Goal: Complete application form

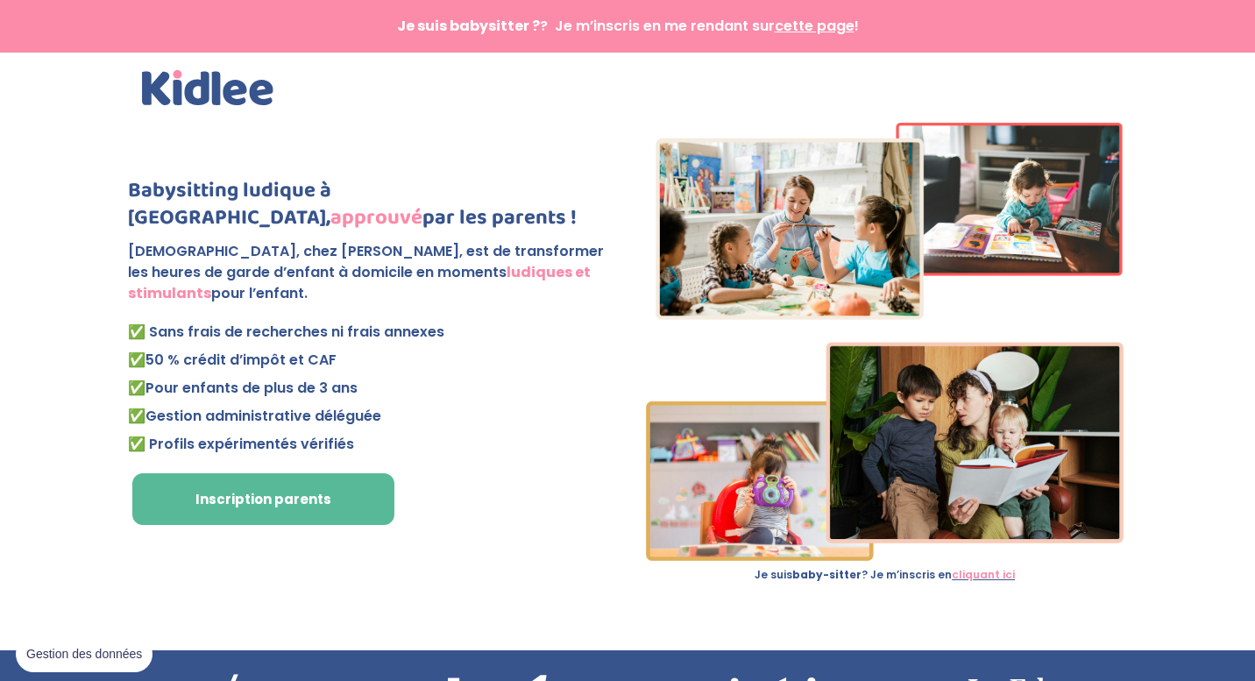
click at [816, 29] on span "cette page" at bounding box center [815, 26] width 80 height 20
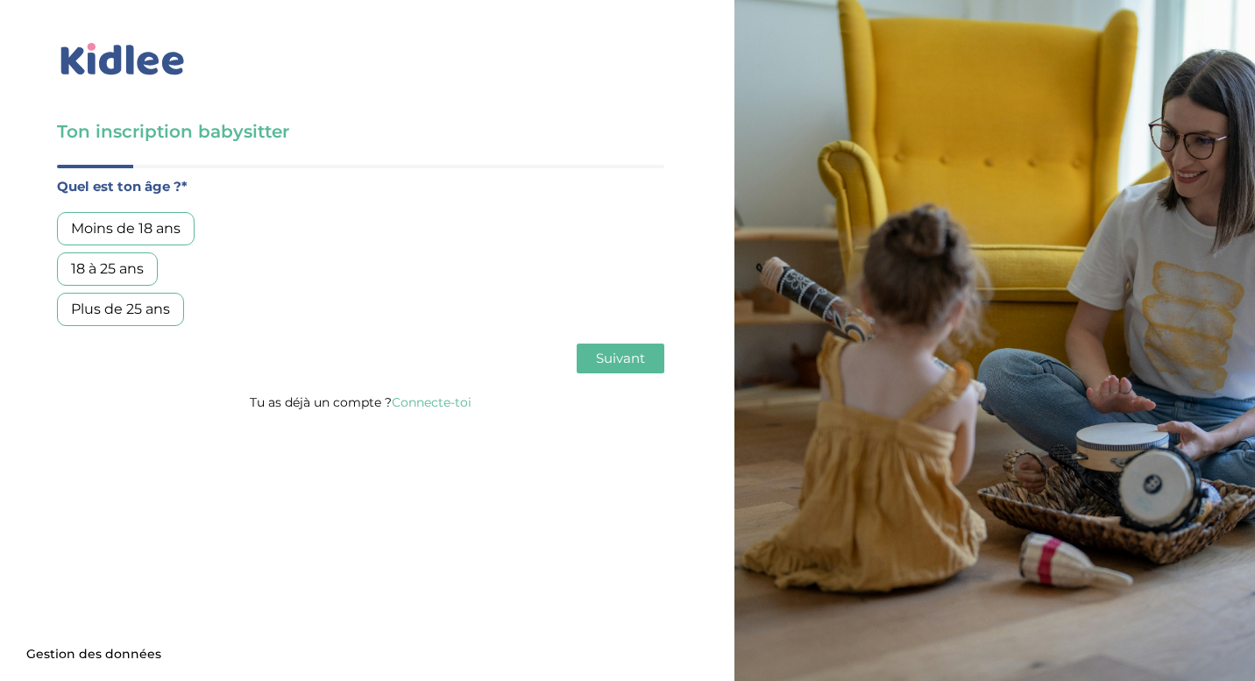
click at [124, 274] on div "18 à 25 ans" at bounding box center [107, 268] width 101 height 33
click at [629, 367] on button "Suivant" at bounding box center [621, 359] width 88 height 30
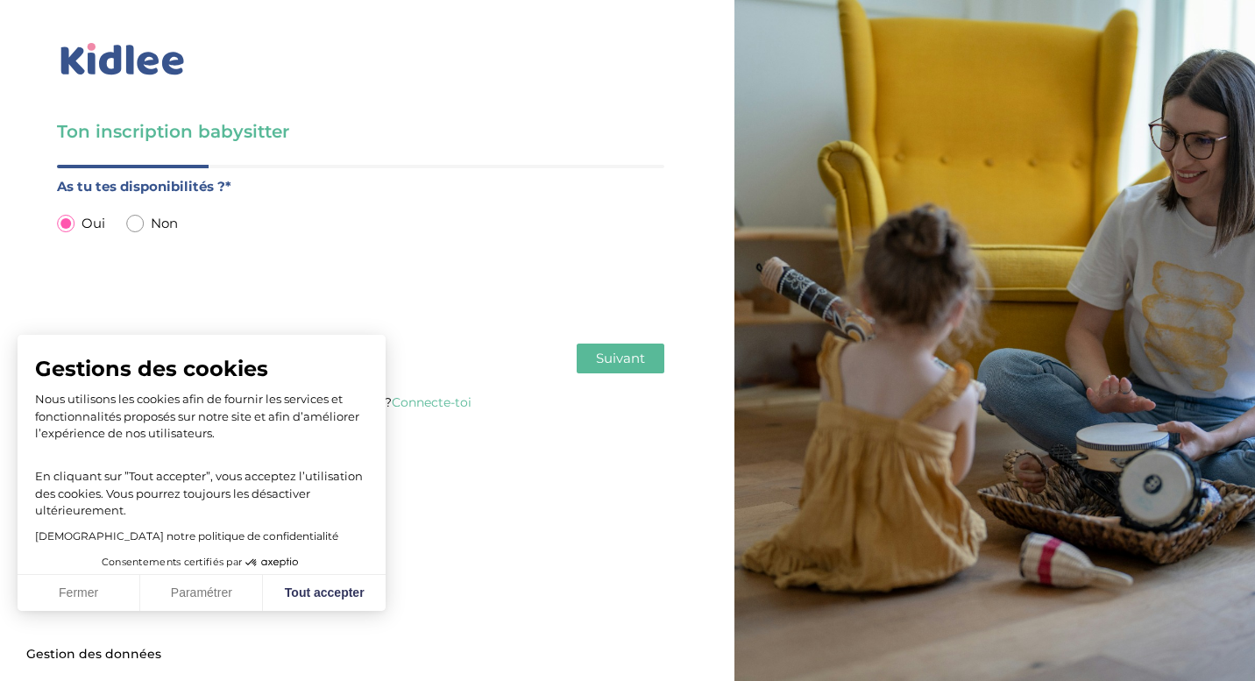
click at [628, 366] on span "Suivant" at bounding box center [620, 358] width 49 height 17
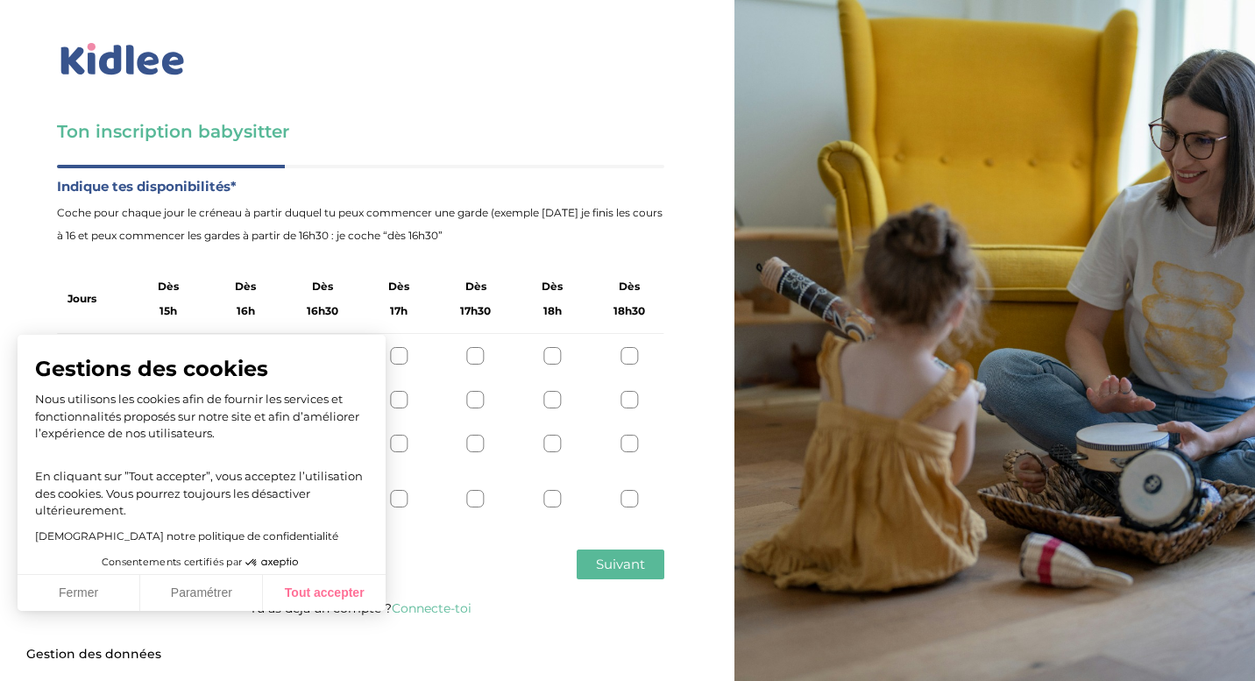
click at [358, 600] on button "Tout accepter" at bounding box center [324, 593] width 123 height 37
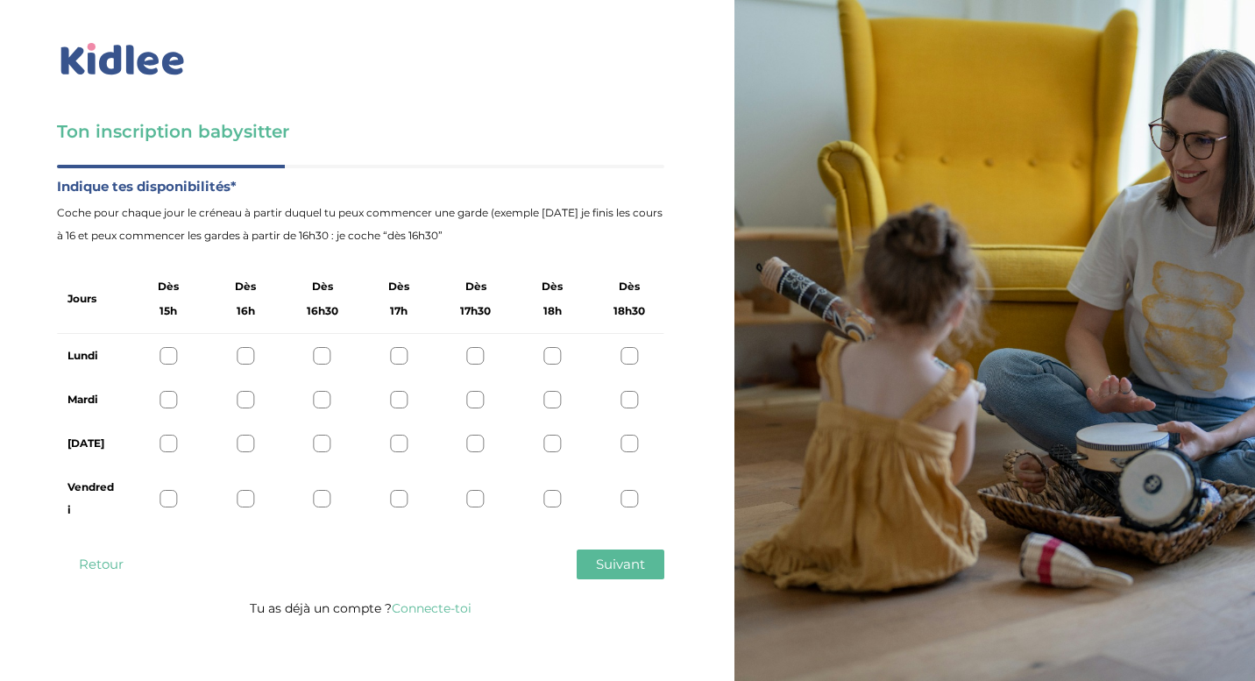
click at [408, 356] on div "Lundi" at bounding box center [360, 356] width 607 height 44
click at [406, 356] on div at bounding box center [399, 356] width 18 height 18
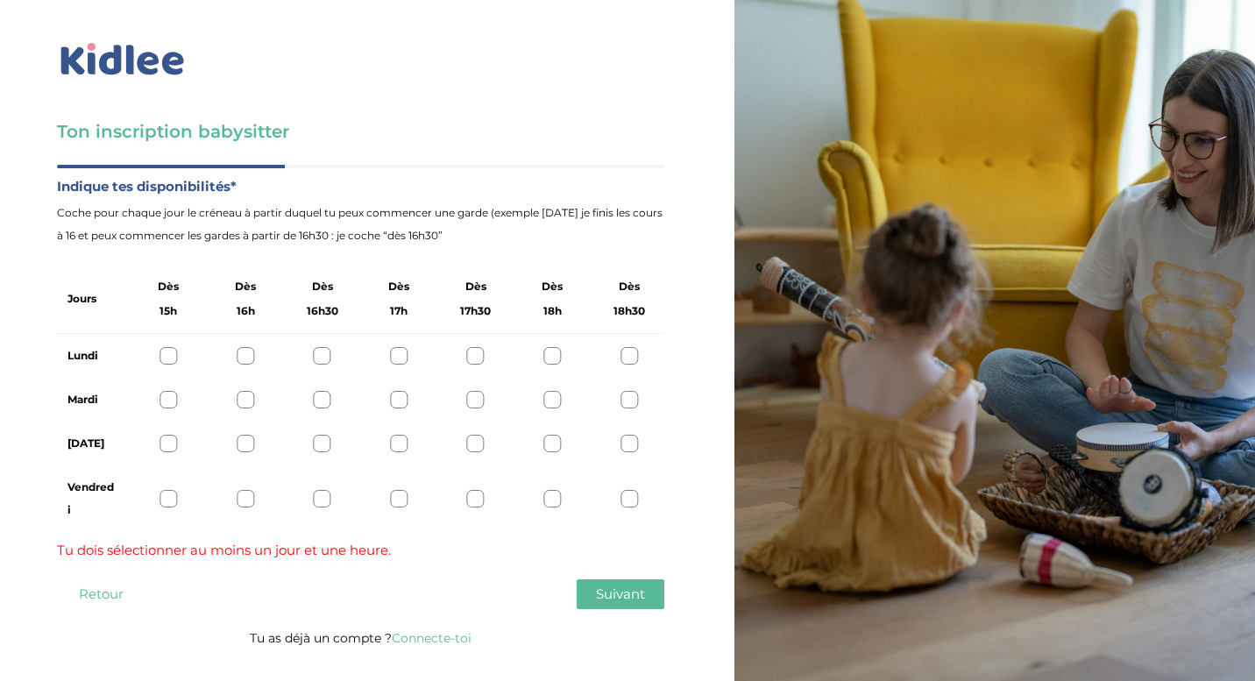
click at [406, 356] on div at bounding box center [399, 356] width 18 height 18
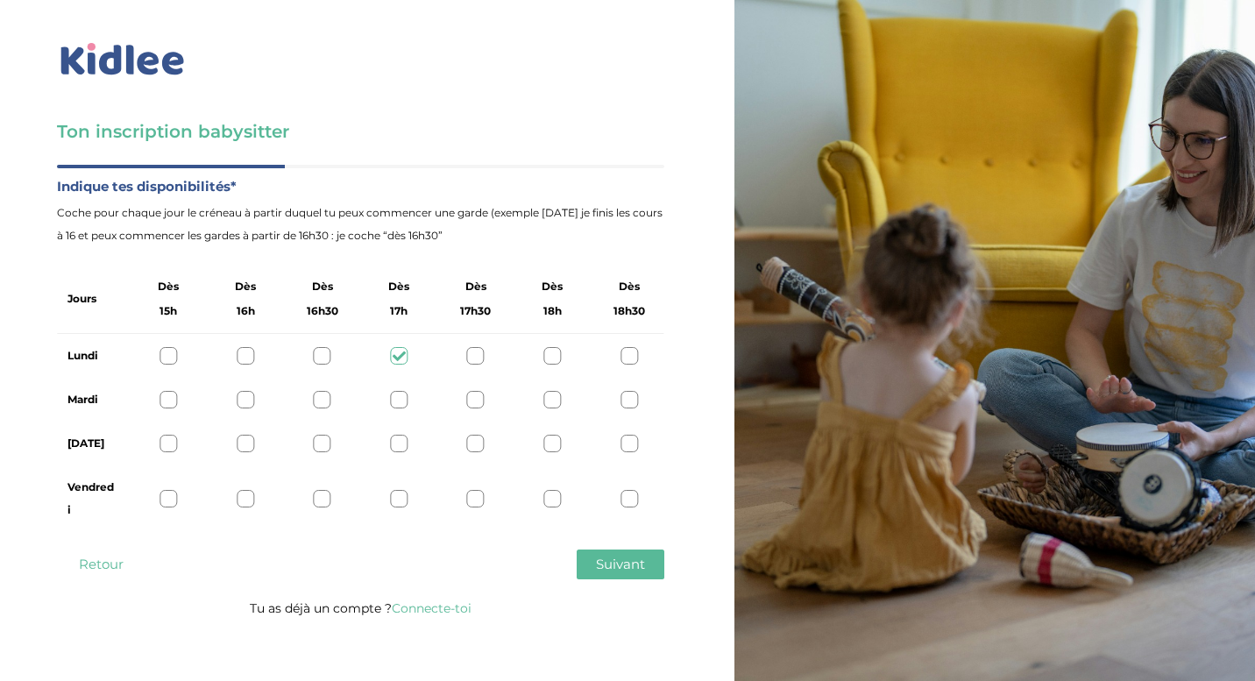
click at [631, 444] on div at bounding box center [630, 444] width 18 height 18
click at [174, 498] on div at bounding box center [169, 499] width 18 height 18
click at [611, 565] on span "Suivant" at bounding box center [620, 564] width 49 height 17
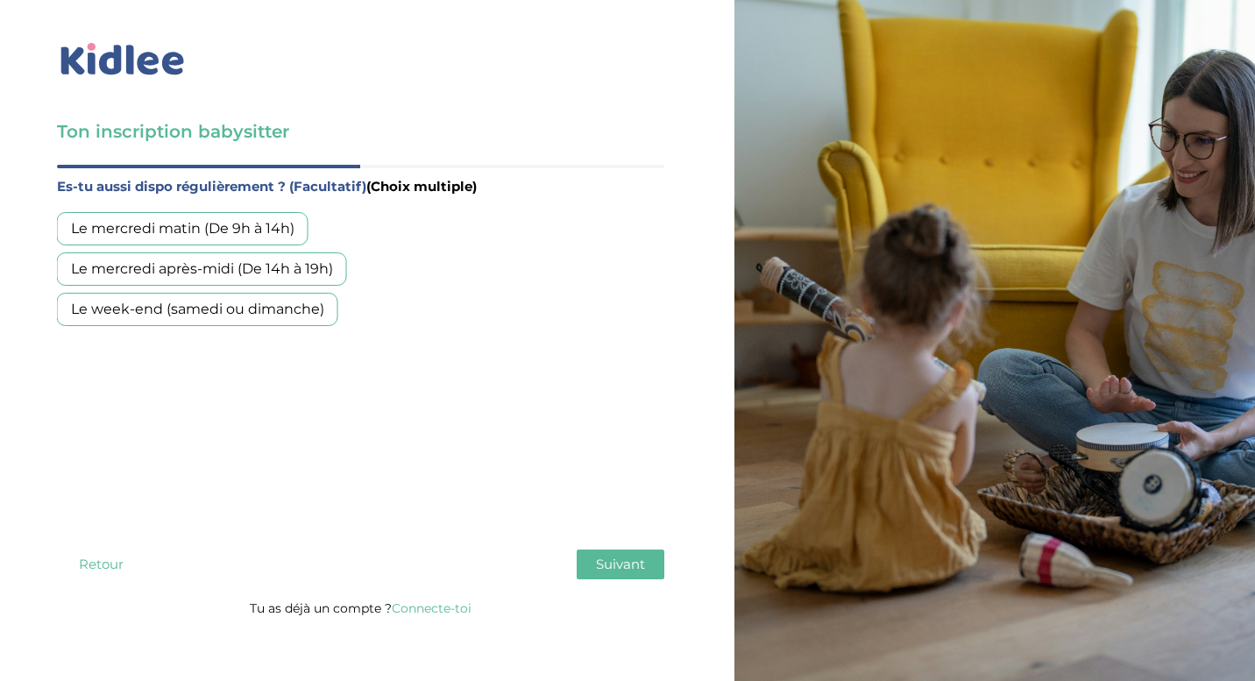
click at [298, 303] on div "Le week-end (samedi ou dimanche)" at bounding box center [197, 309] width 281 height 33
click at [307, 278] on div "Le mercredi après-midi (De 14h à 19h)" at bounding box center [202, 268] width 290 height 33
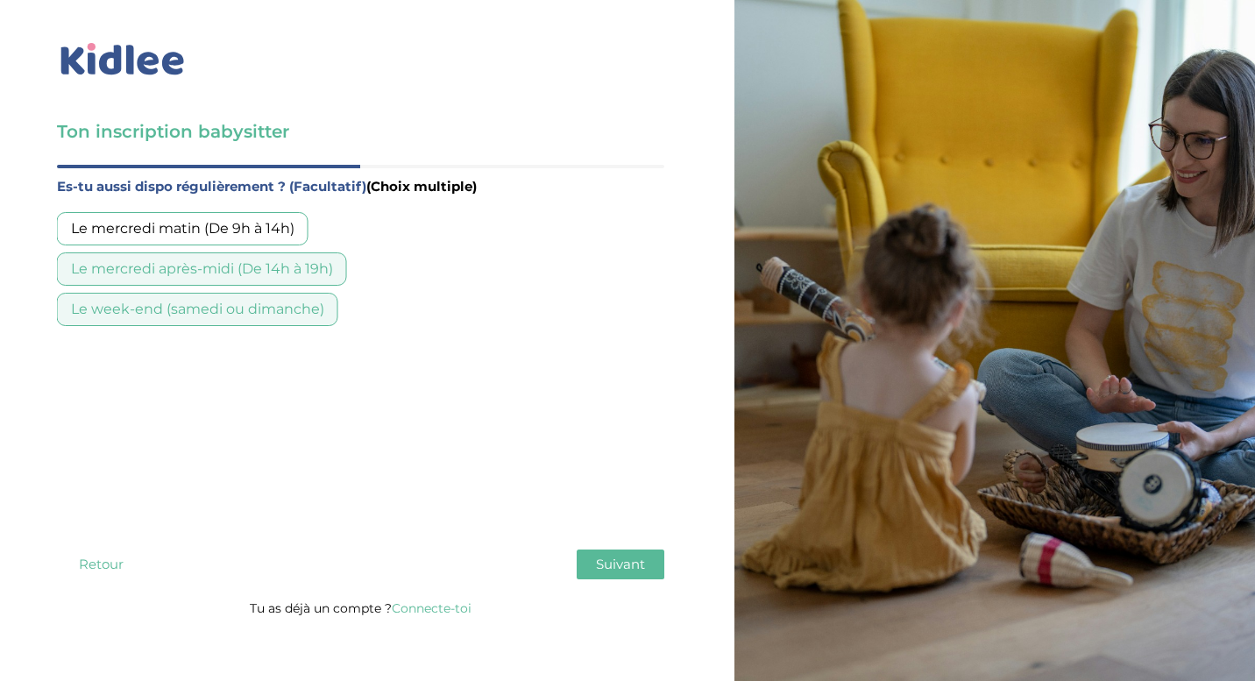
click at [307, 278] on div "Le mercredi après-midi (De 14h à 19h)" at bounding box center [202, 268] width 290 height 33
click at [262, 284] on div "Le mercredi après-midi (De 14h à 19h)" at bounding box center [202, 268] width 290 height 33
click at [589, 574] on button "Suivant" at bounding box center [621, 565] width 88 height 30
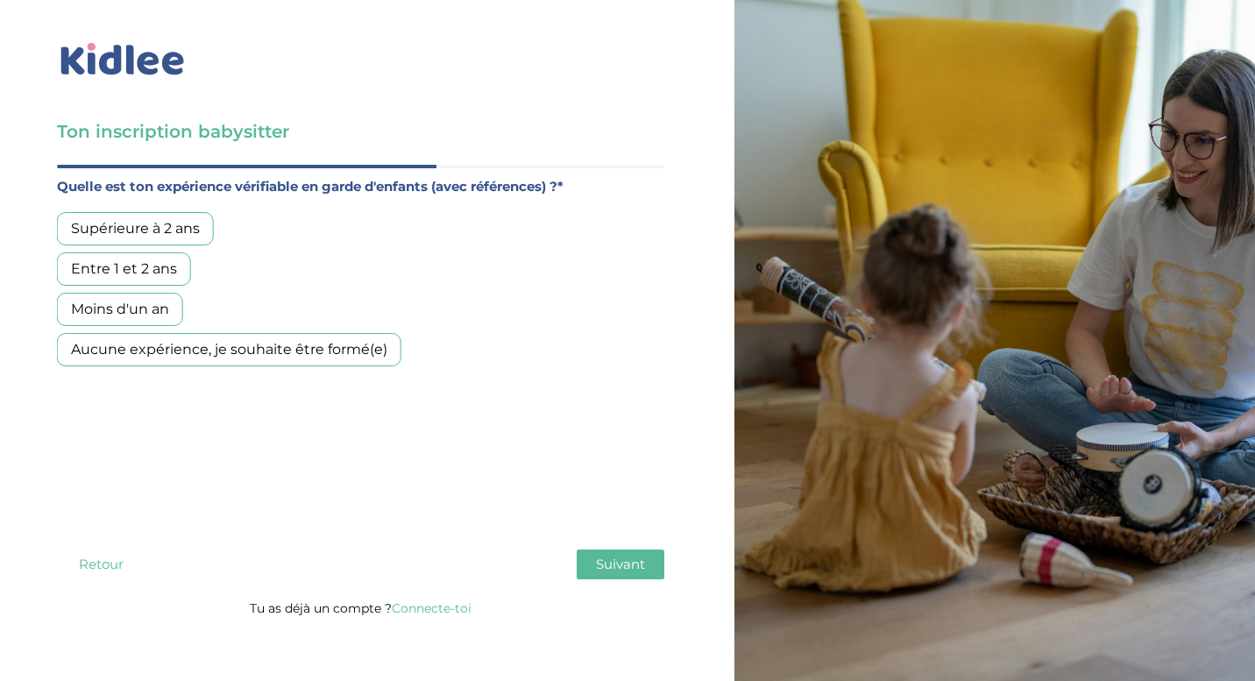
click at [343, 353] on div "Aucune expérience, je souhaite être formé(e)" at bounding box center [229, 349] width 345 height 33
click at [636, 560] on span "Suivant" at bounding box center [620, 564] width 49 height 17
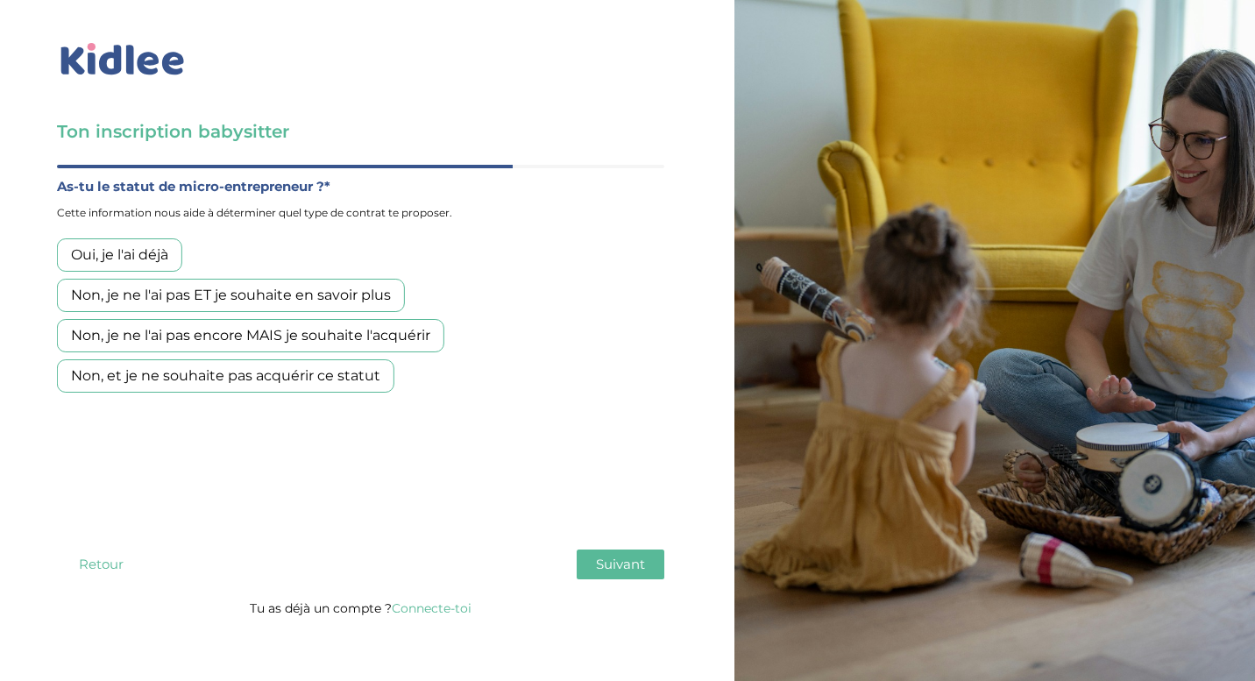
click at [223, 373] on div "Non, et je ne souhaite pas acquérir ce statut" at bounding box center [225, 375] width 337 height 33
click at [620, 562] on span "Suivant" at bounding box center [620, 564] width 49 height 17
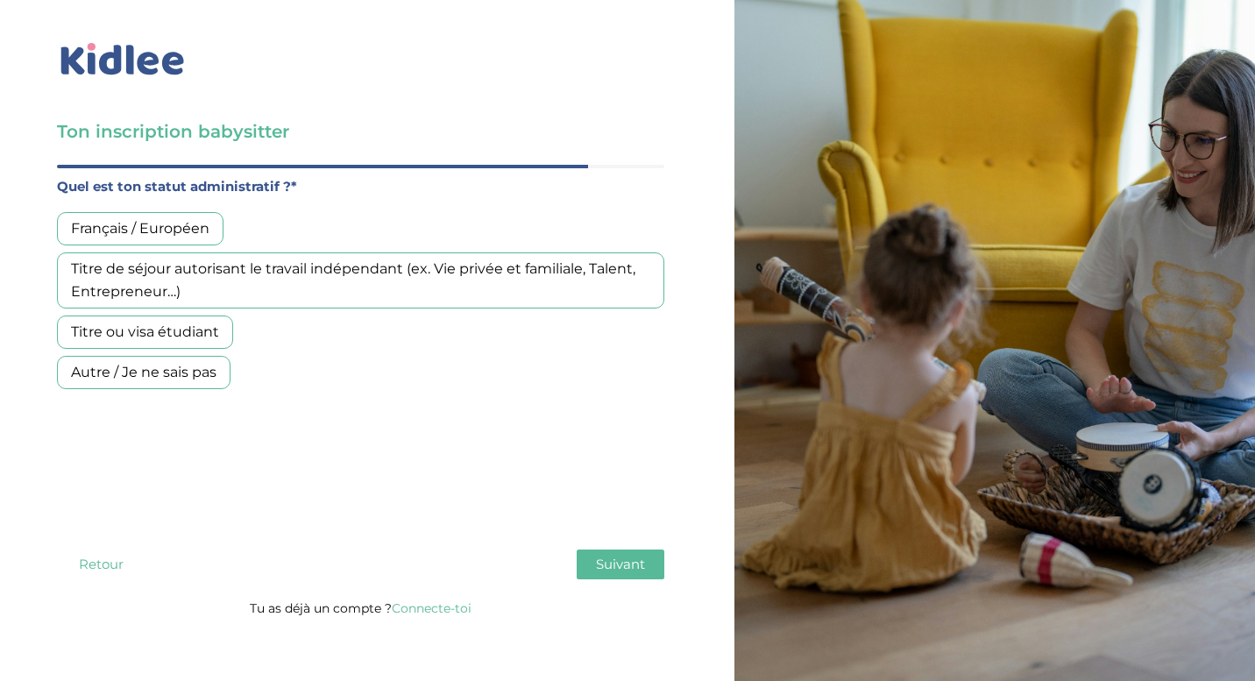
click at [203, 238] on div "Français / Européen" at bounding box center [140, 228] width 167 height 33
click at [622, 544] on div "Quel est ton âge ?* Moins de 18 ans 18 à 25 ans Plus de 25 ans As tu tes dispon…" at bounding box center [360, 381] width 607 height 432
click at [622, 562] on span "Suivant" at bounding box center [620, 564] width 49 height 17
